Goal: Task Accomplishment & Management: Use online tool/utility

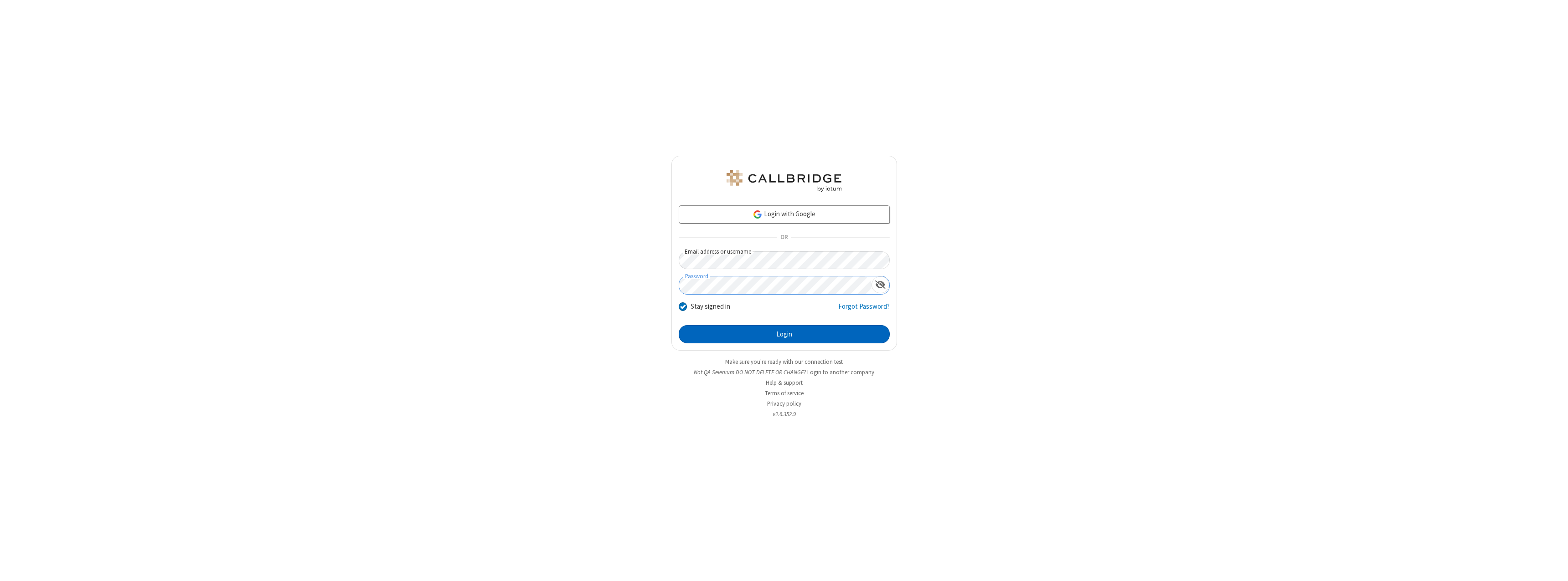
click at [784, 334] on button "Login" at bounding box center [784, 334] width 211 height 19
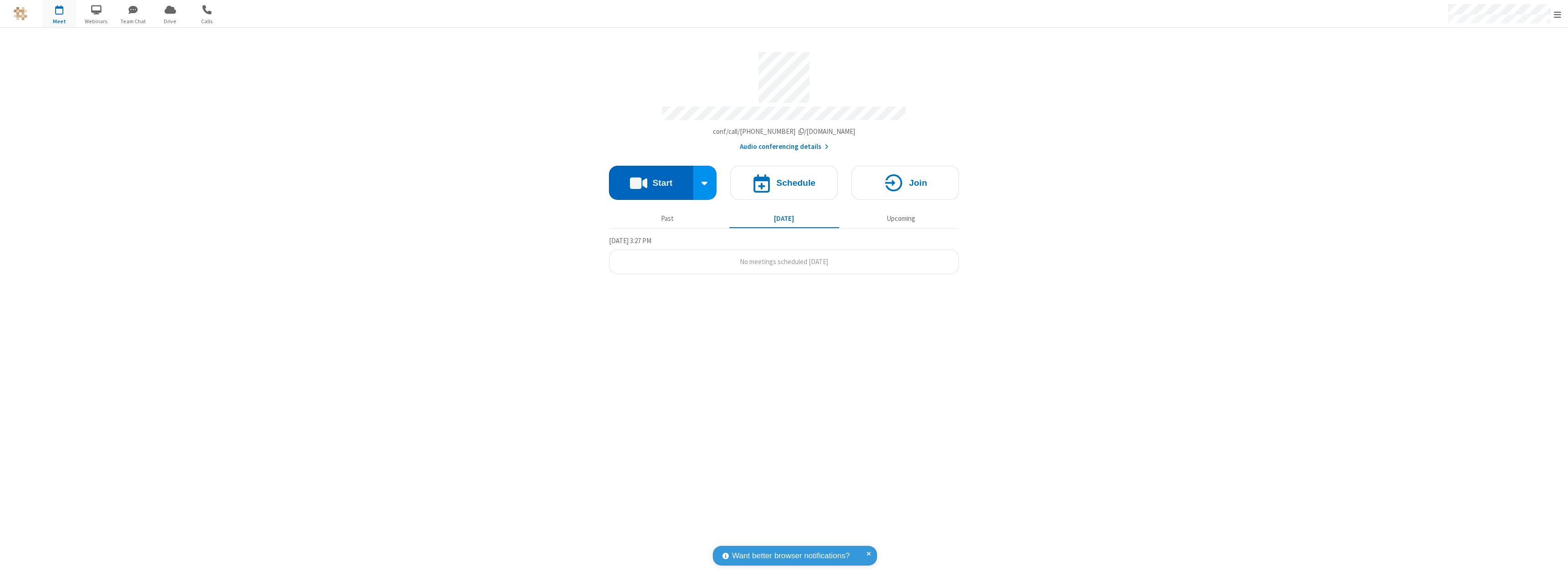
click at [651, 179] on button "Start" at bounding box center [651, 183] width 85 height 34
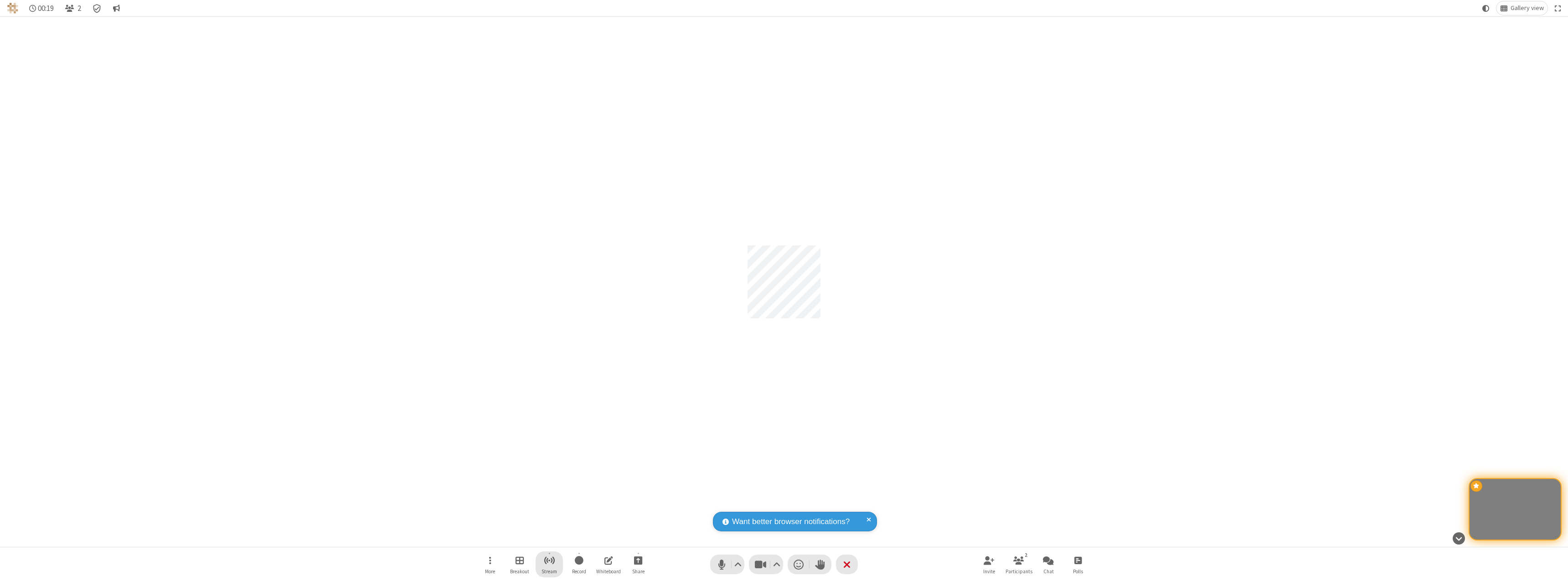
click at [549, 564] on span "Start streaming" at bounding box center [550, 560] width 12 height 12
